Goal: Task Accomplishment & Management: Manage account settings

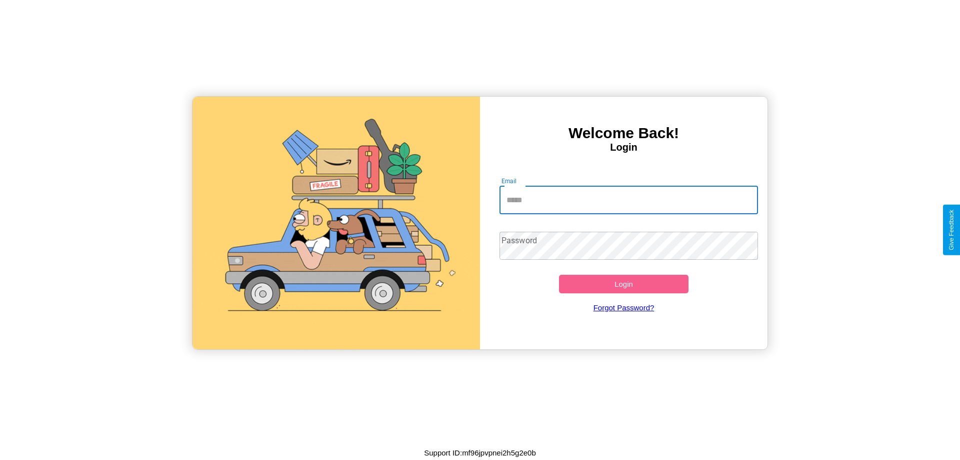
click at [629, 200] on input "Email" at bounding box center [629, 200] width 259 height 28
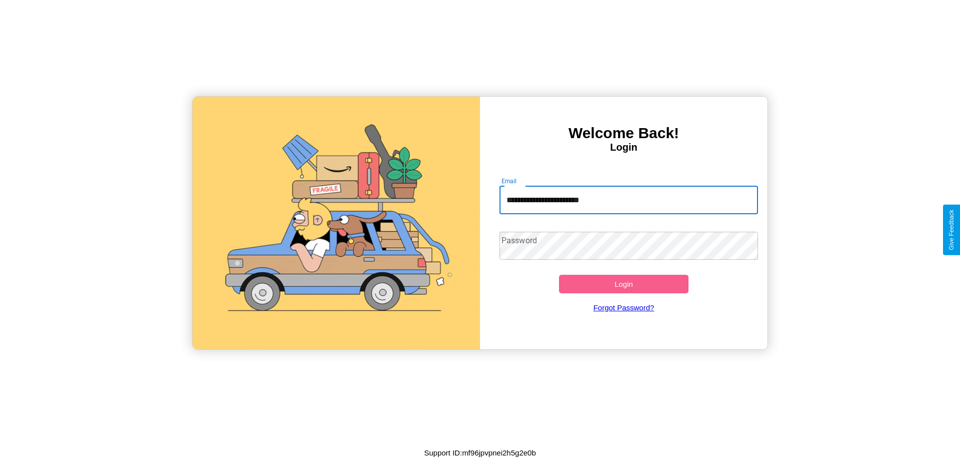
type input "**********"
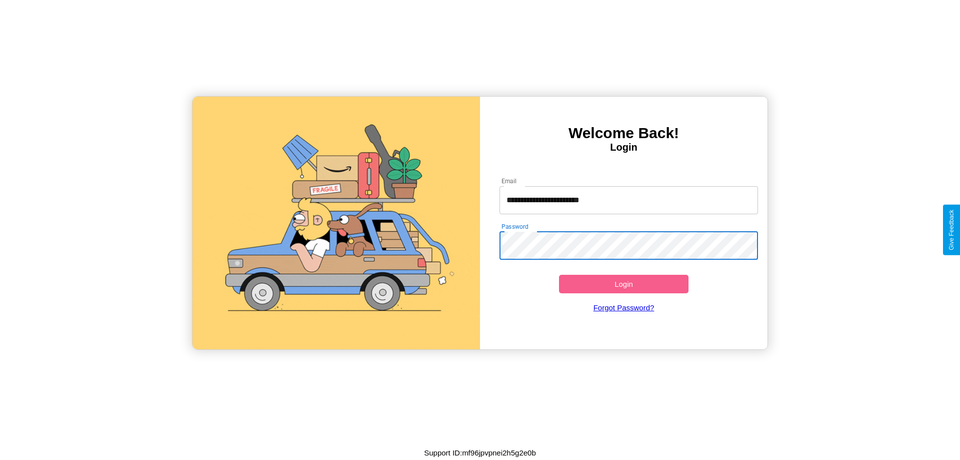
click at [624, 284] on button "Login" at bounding box center [624, 284] width 130 height 19
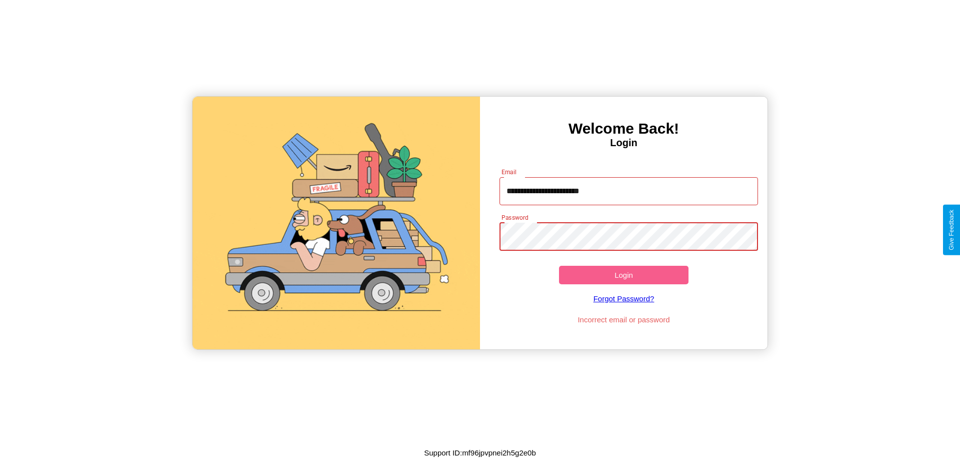
click at [624, 275] on button "Login" at bounding box center [624, 275] width 130 height 19
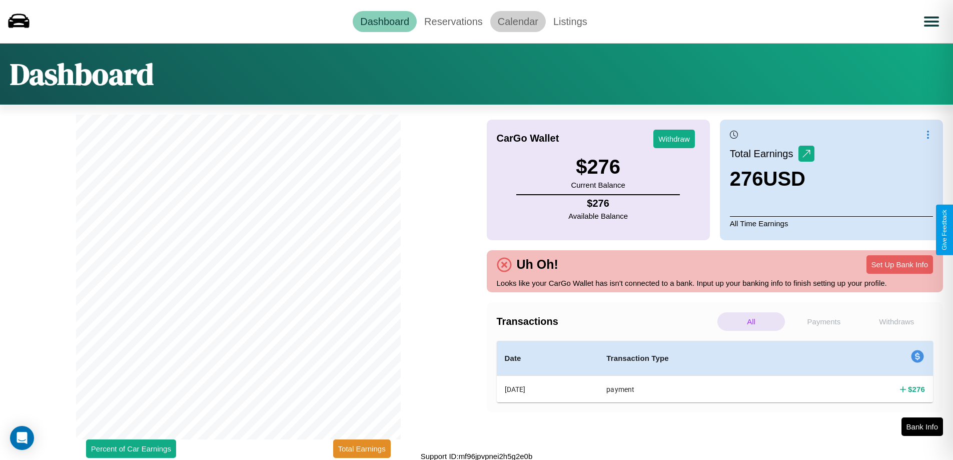
click at [518, 21] on link "Calendar" at bounding box center [518, 21] width 56 height 21
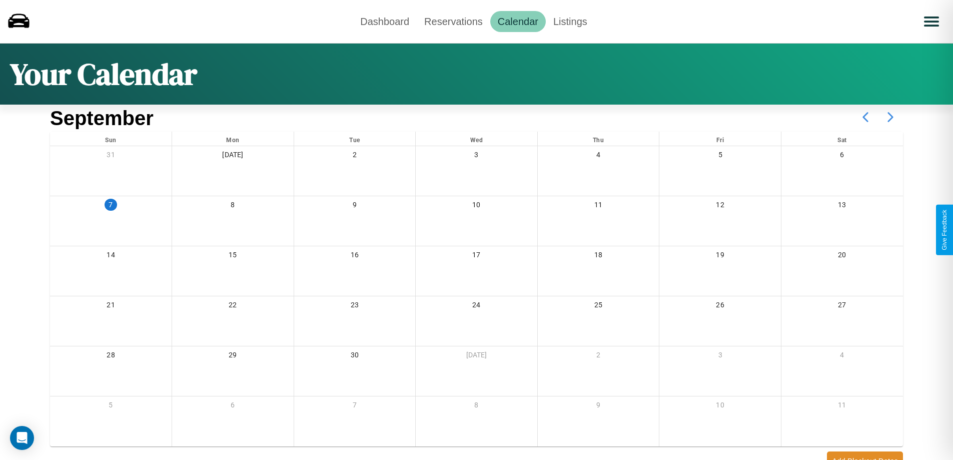
click at [890, 117] on icon at bounding box center [890, 117] width 25 height 25
click at [453, 21] on link "Reservations" at bounding box center [454, 21] width 74 height 21
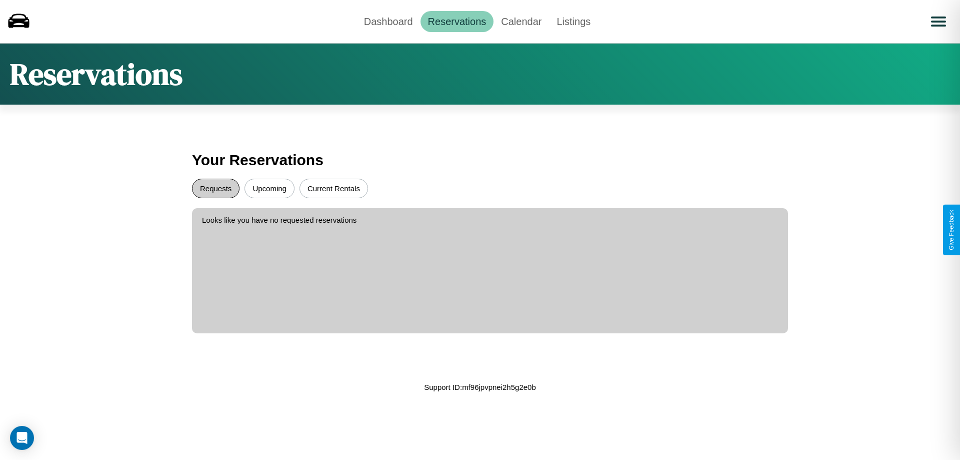
click at [216, 188] on button "Requests" at bounding box center [216, 189] width 48 height 20
click at [334, 188] on button "Current Rentals" at bounding box center [334, 189] width 69 height 20
